Goal: Task Accomplishment & Management: Use online tool/utility

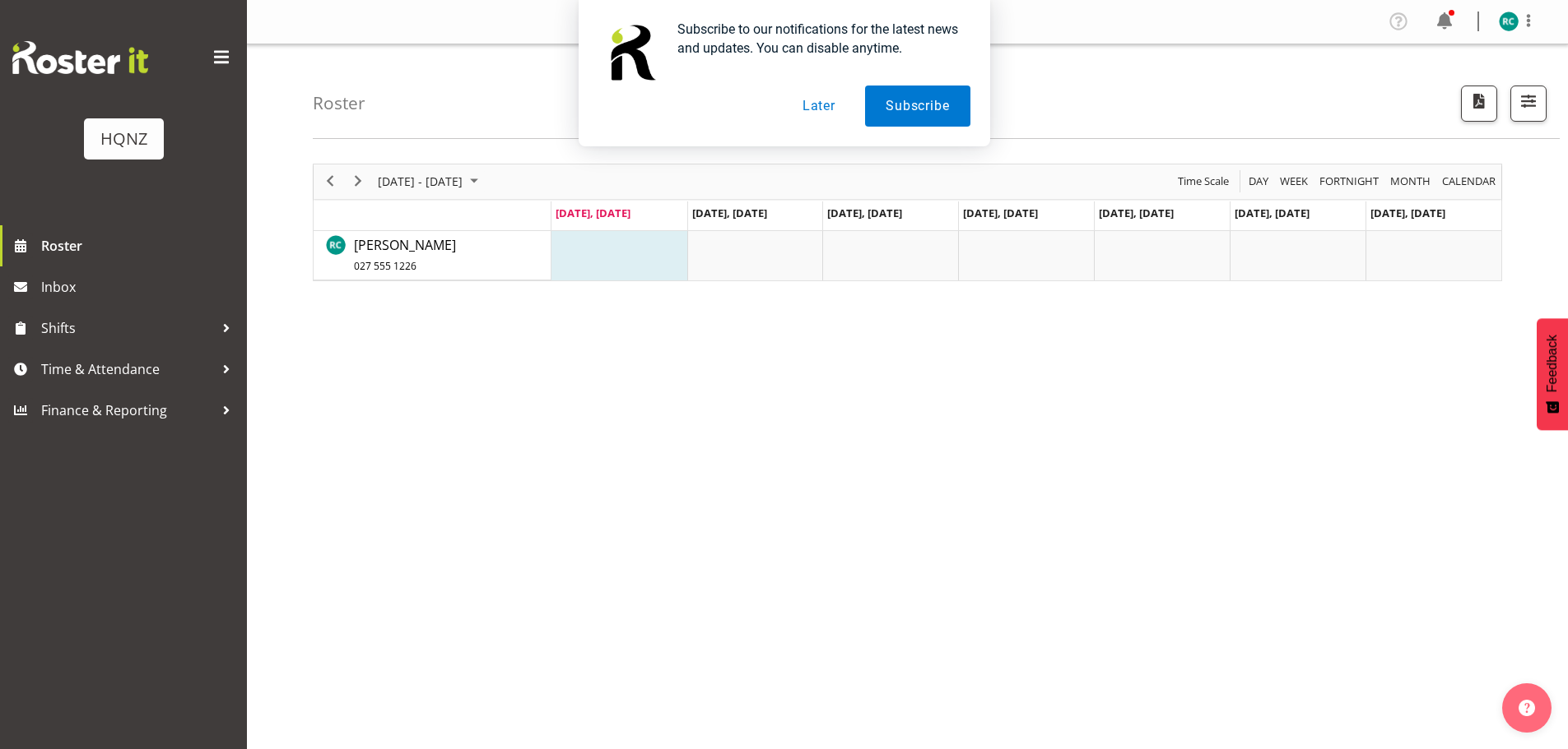
drag, startPoint x: 808, startPoint y: 108, endPoint x: 837, endPoint y: 110, distance: 29.1
click at [808, 108] on button "Later" at bounding box center [819, 106] width 74 height 41
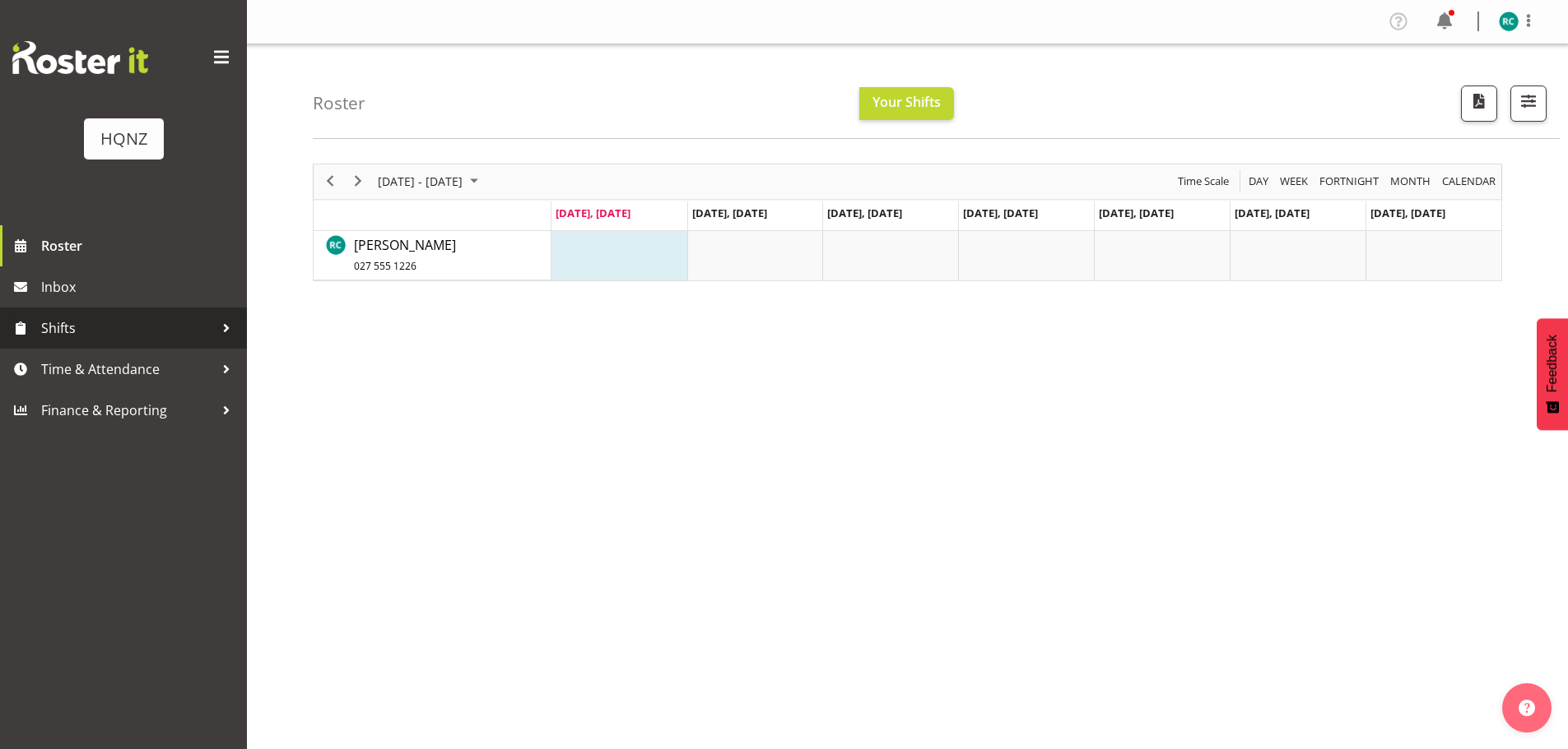
click at [80, 316] on span "Shifts" at bounding box center [127, 328] width 173 height 25
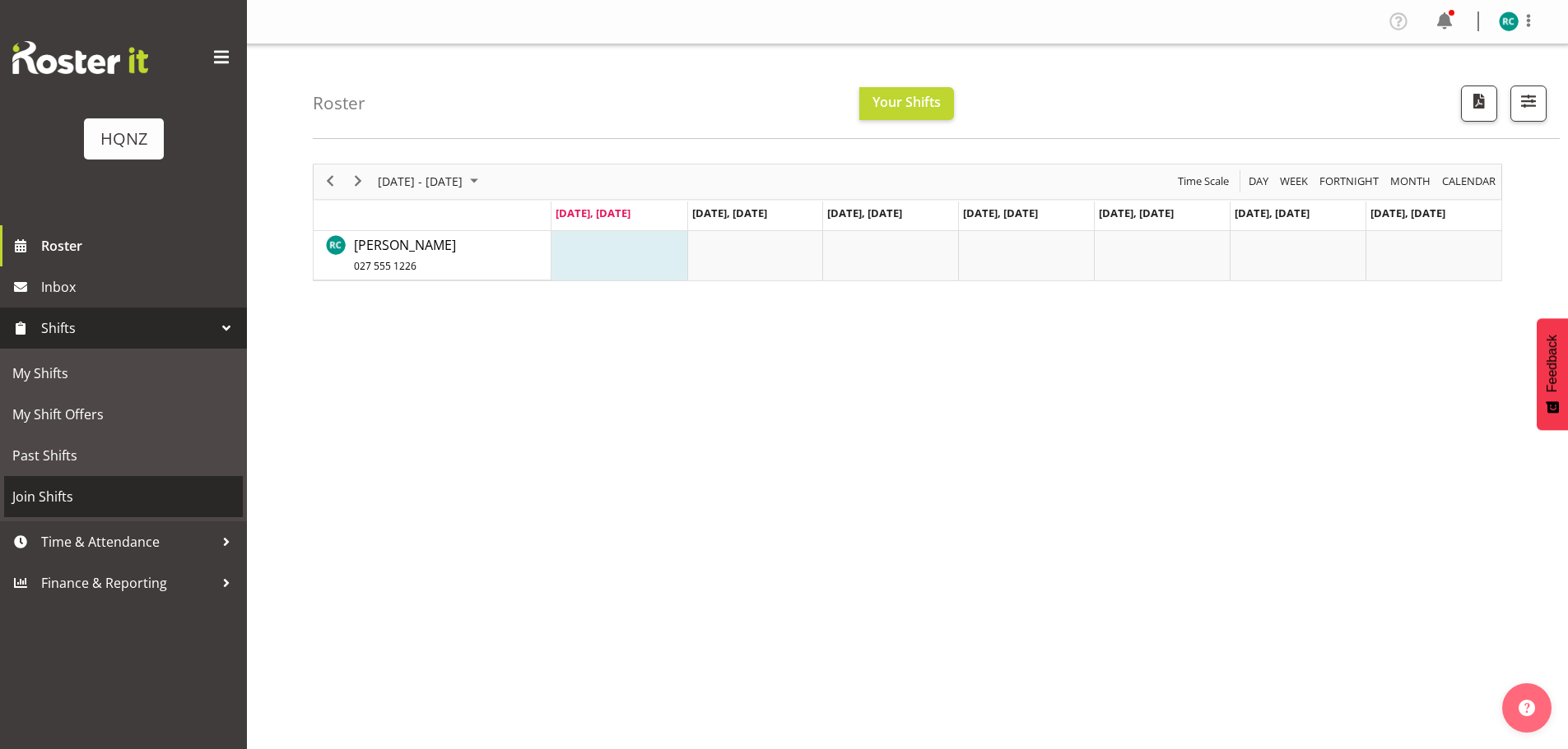
click at [92, 497] on span "Join Shifts" at bounding box center [124, 497] width 223 height 25
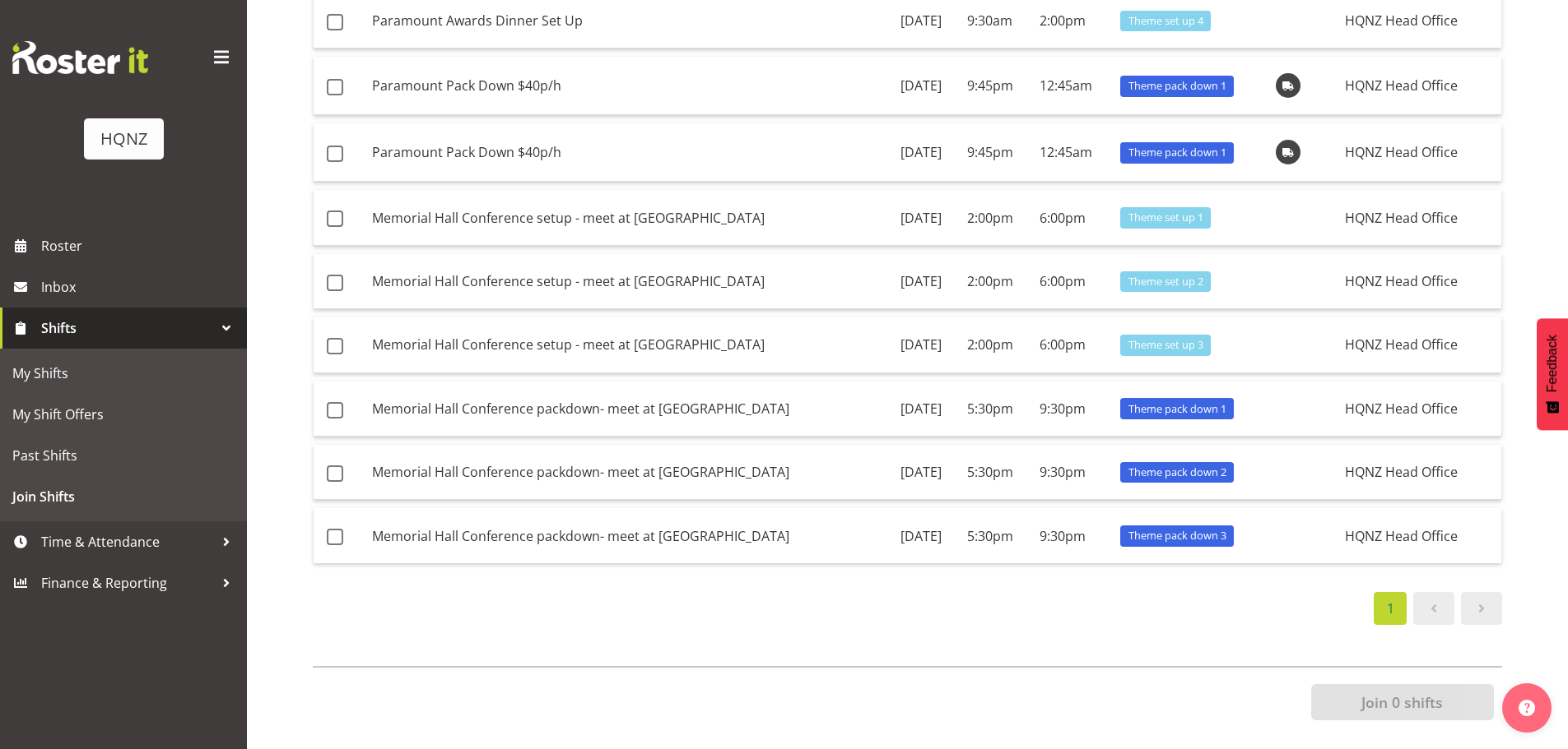
scroll to position [217, 0]
click at [1485, 599] on span at bounding box center [1482, 609] width 20 height 20
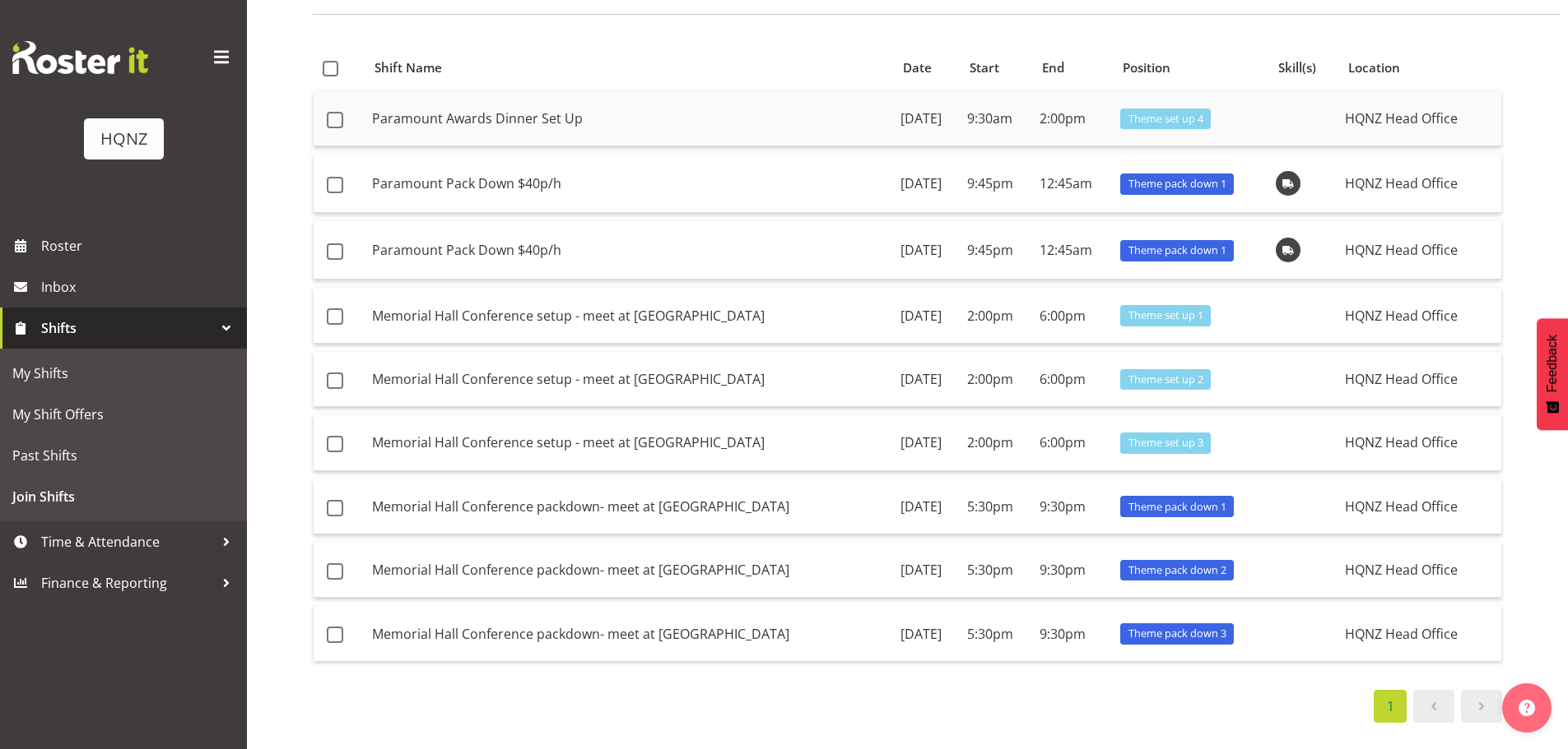
scroll to position [0, 0]
